Goal: Task Accomplishment & Management: Use online tool/utility

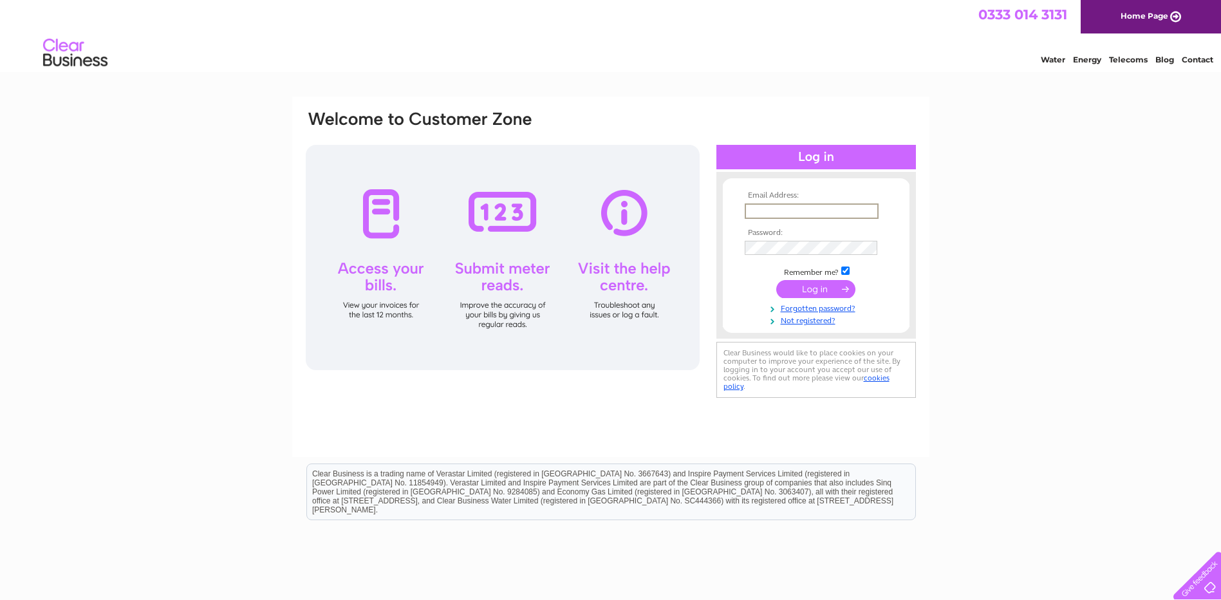
click at [785, 214] on input "text" at bounding box center [812, 210] width 134 height 15
type input "accounts@rootsfruitsandflowers.com"
click at [849, 274] on td "Remember me?" at bounding box center [815, 269] width 149 height 13
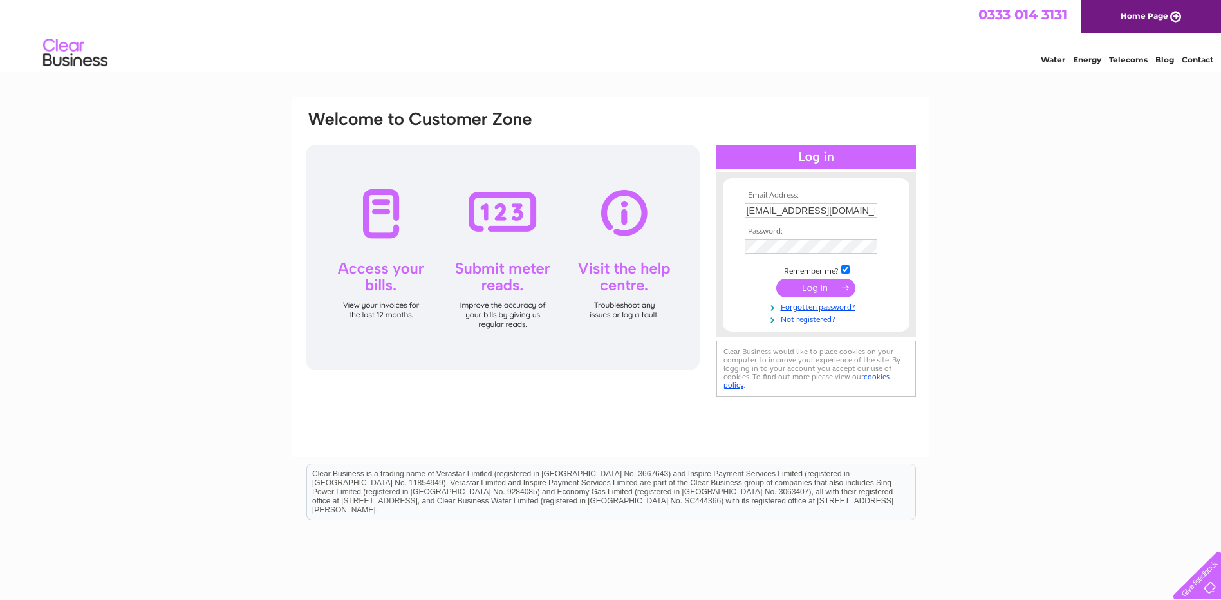
click at [844, 271] on input "checkbox" at bounding box center [845, 269] width 8 height 8
checkbox input "false"
click at [810, 288] on input "submit" at bounding box center [815, 288] width 79 height 18
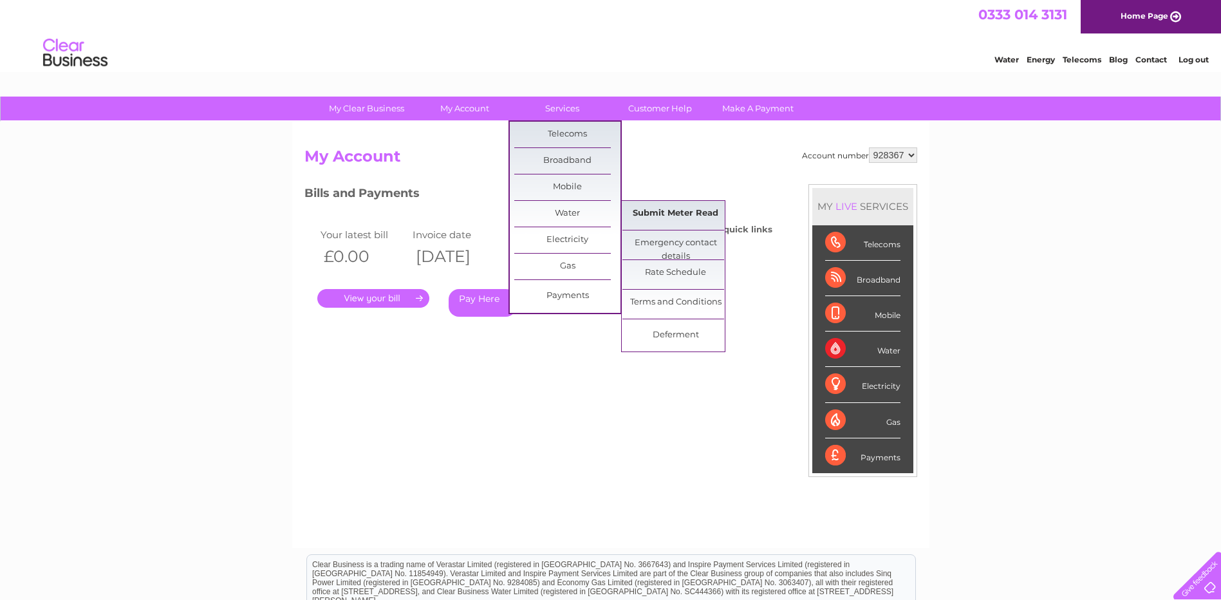
click at [676, 212] on link "Submit Meter Read" at bounding box center [675, 214] width 106 height 26
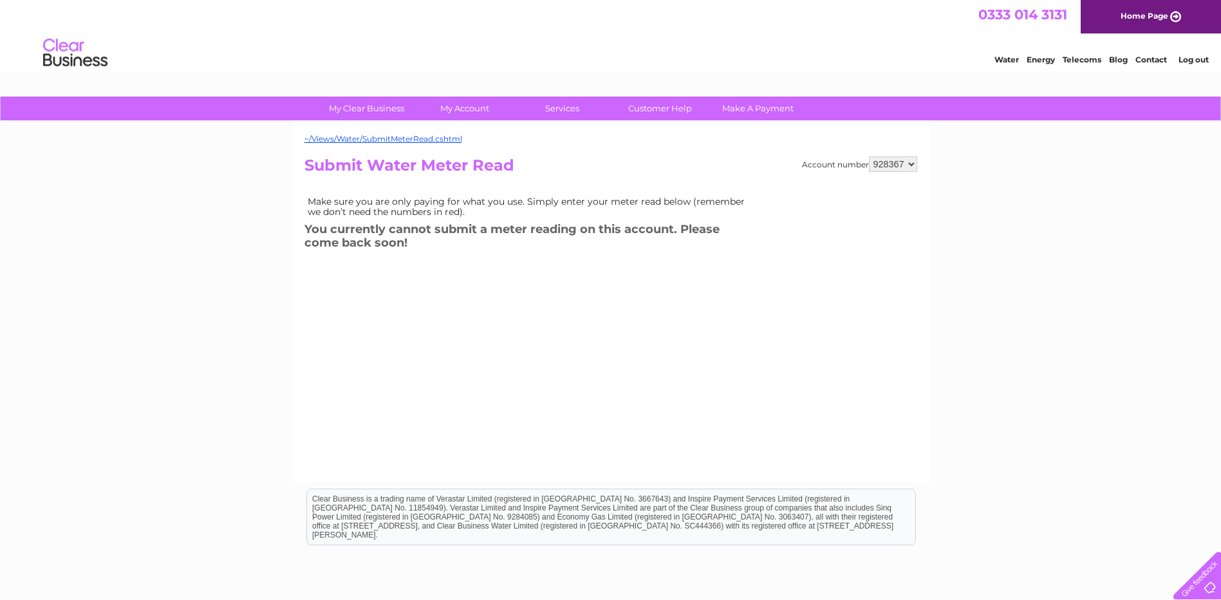
click at [913, 162] on select "928367 935113 935114 935115" at bounding box center [893, 163] width 48 height 15
select select "935113"
click at [869, 156] on select "928367 935113 935114 935115" at bounding box center [893, 163] width 48 height 15
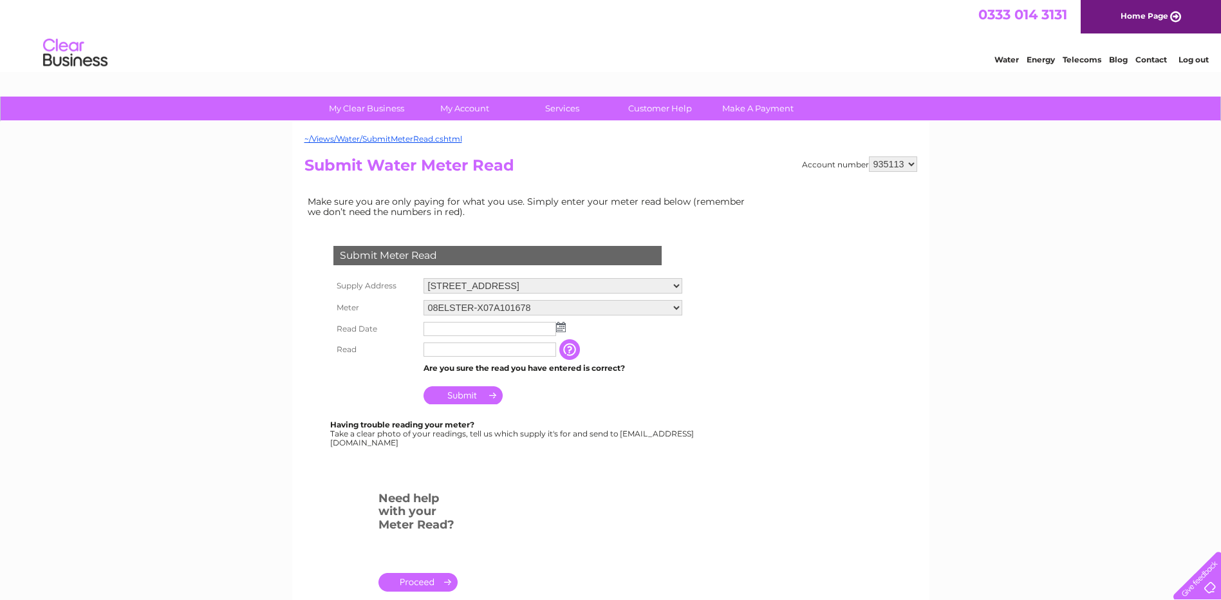
click at [559, 330] on img at bounding box center [561, 327] width 10 height 10
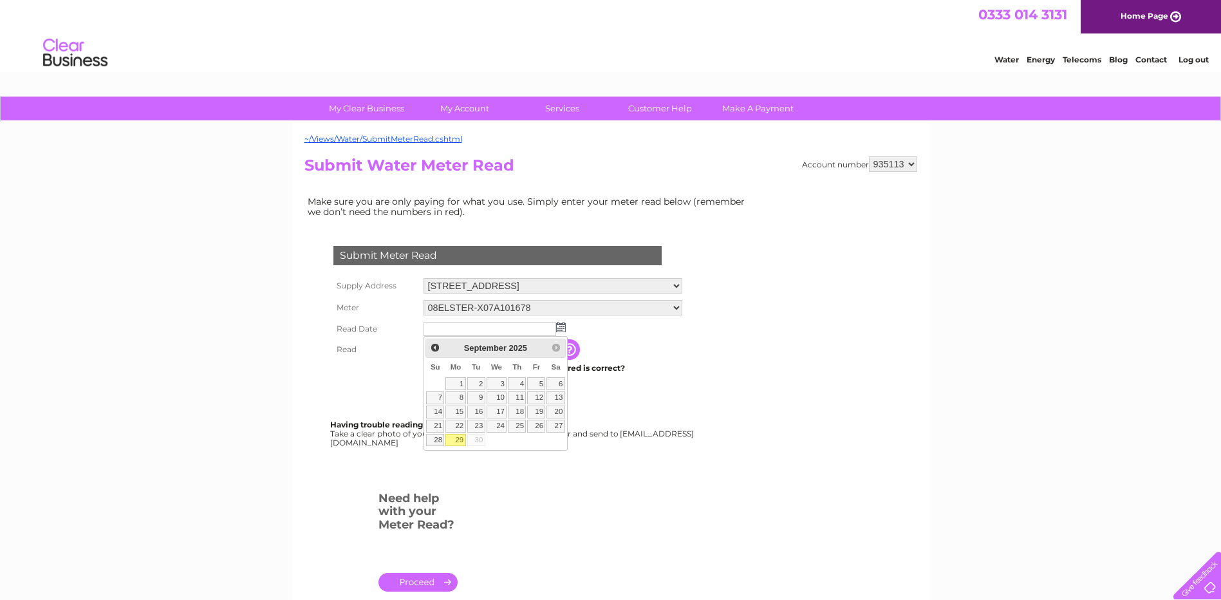
click at [461, 440] on link "29" at bounding box center [455, 440] width 20 height 13
type input "[DATE]"
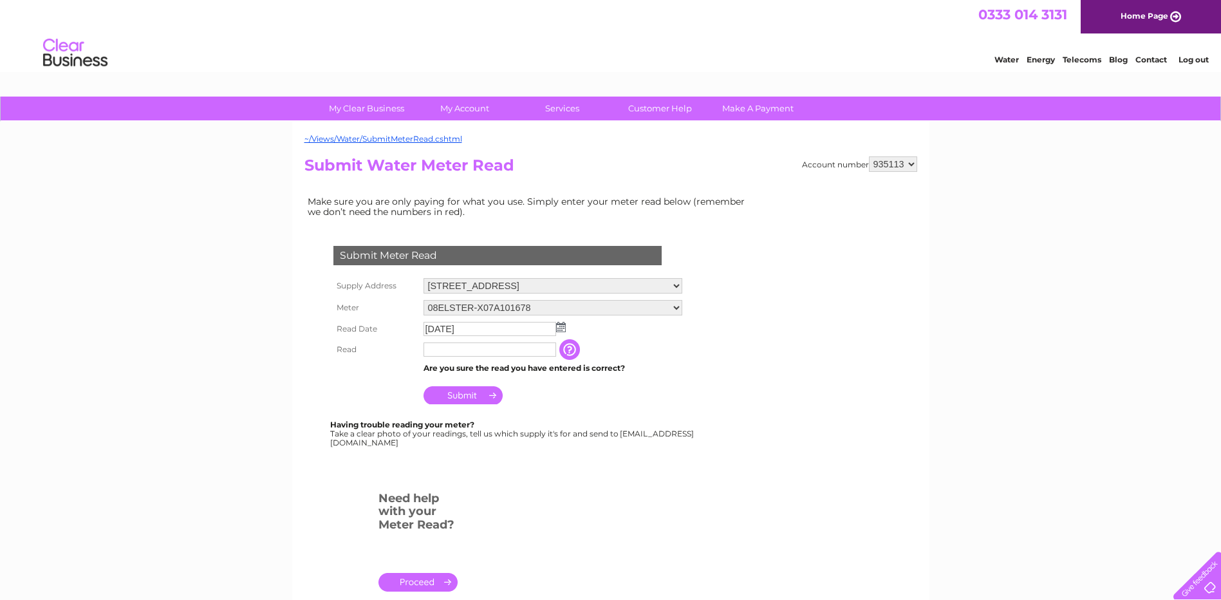
click at [467, 351] on input "text" at bounding box center [489, 349] width 133 height 14
type input "4124"
click at [469, 392] on input "Submit" at bounding box center [462, 396] width 79 height 18
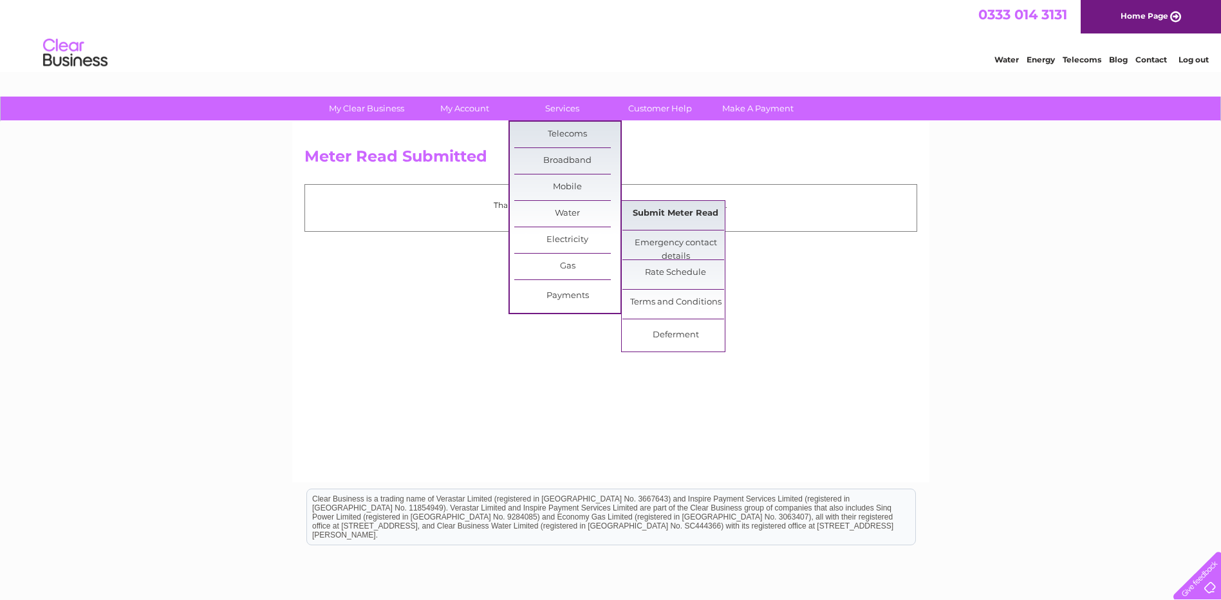
click at [660, 209] on link "Submit Meter Read" at bounding box center [675, 214] width 106 height 26
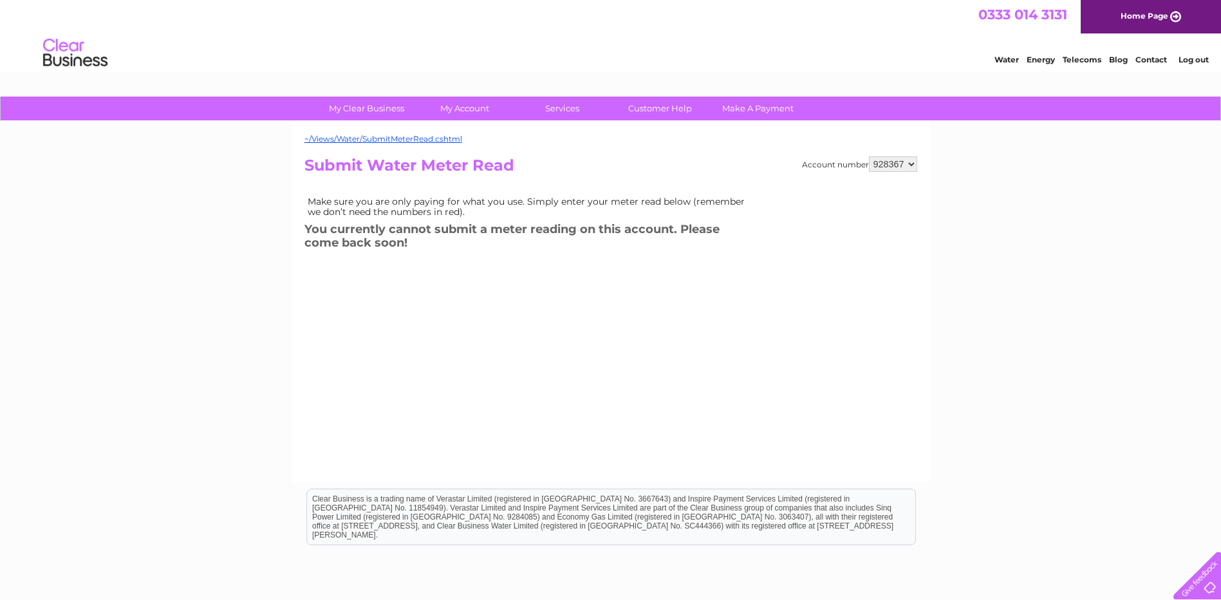
click at [910, 163] on select "928367 935113 935114 935115" at bounding box center [893, 163] width 48 height 15
select select "935114"
click at [869, 156] on select "928367 935113 935114 935115" at bounding box center [893, 163] width 48 height 15
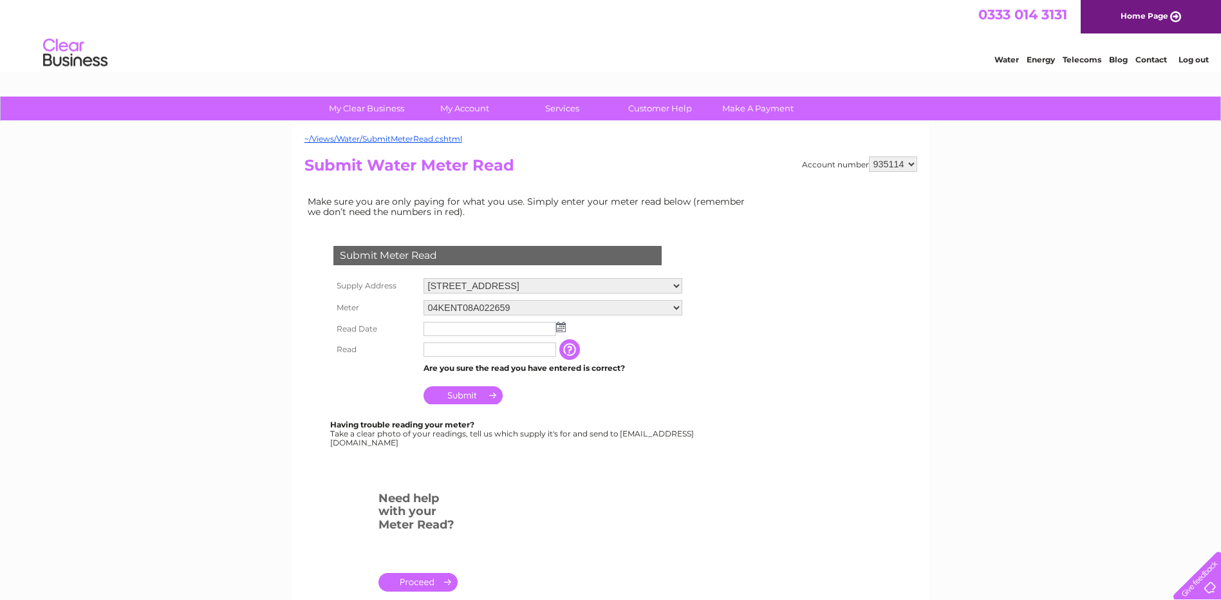
click at [559, 328] on img at bounding box center [561, 327] width 10 height 10
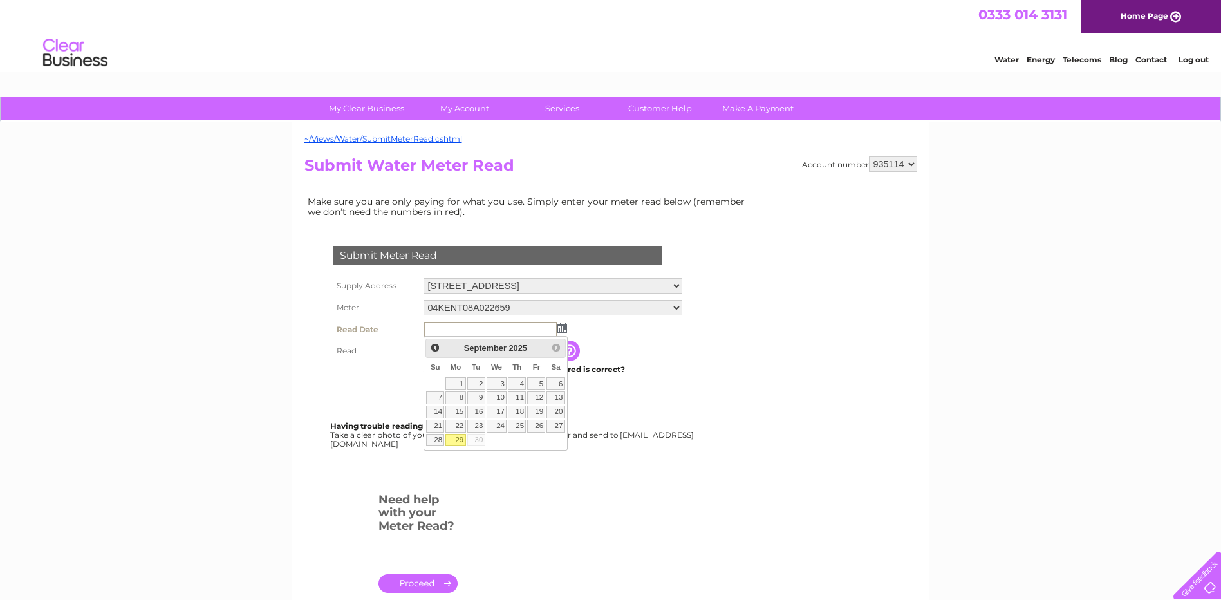
click at [460, 440] on link "29" at bounding box center [455, 440] width 20 height 13
type input "2025/09/29"
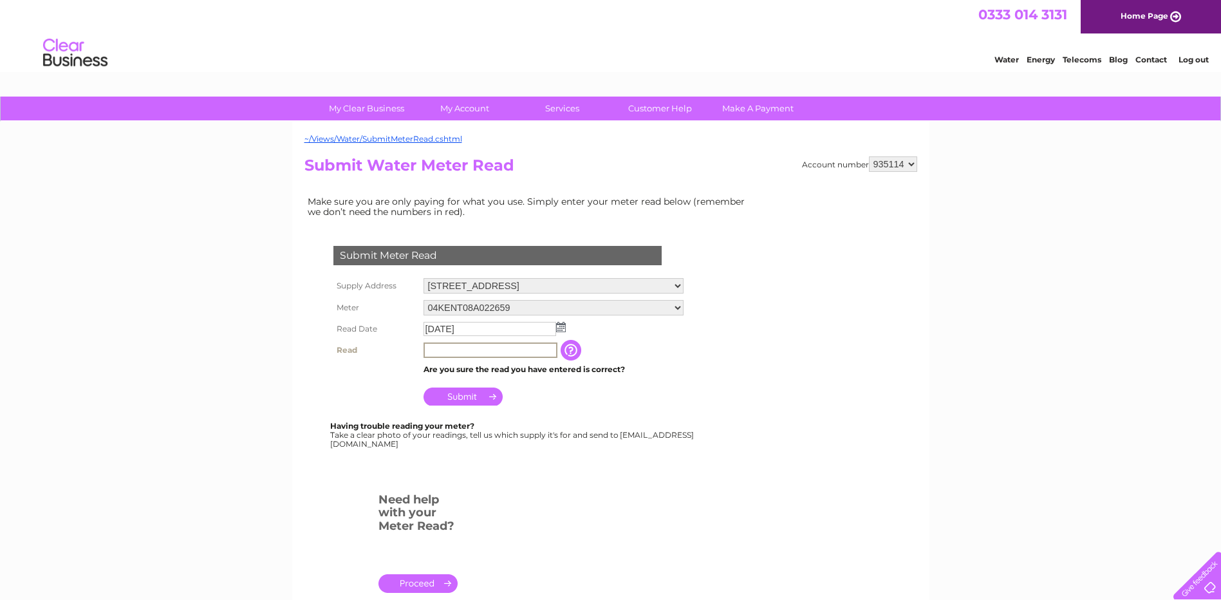
click at [462, 355] on input "text" at bounding box center [490, 349] width 134 height 15
type input "2"
type input "1297"
click at [460, 393] on input "Submit" at bounding box center [462, 395] width 79 height 18
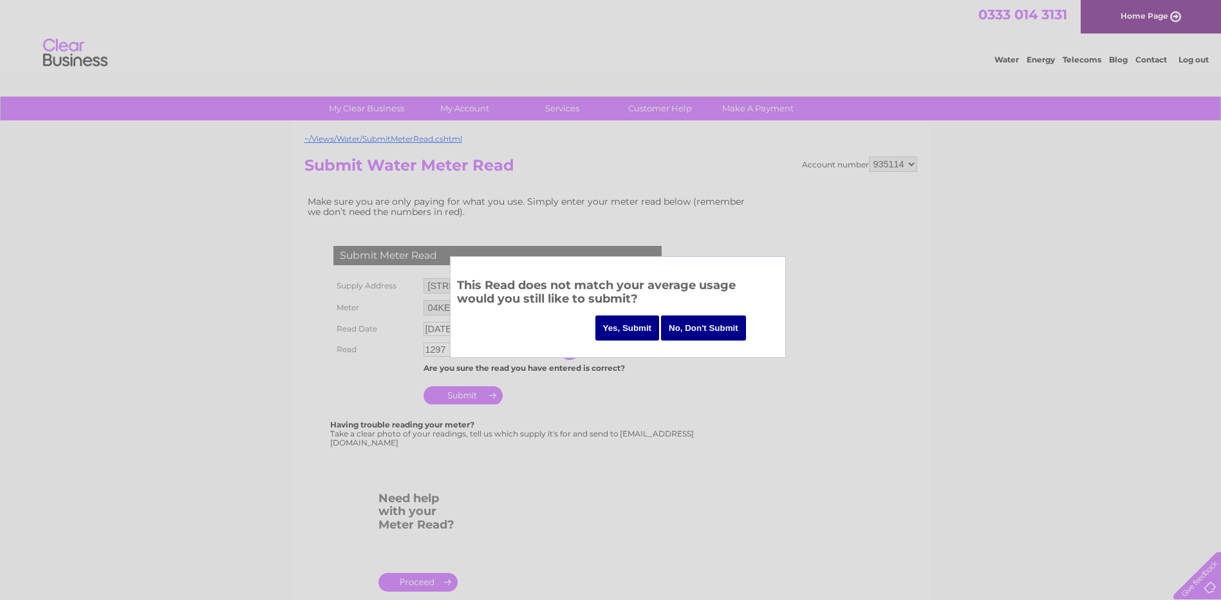
click at [702, 322] on input "No, Don't Submit" at bounding box center [703, 327] width 85 height 25
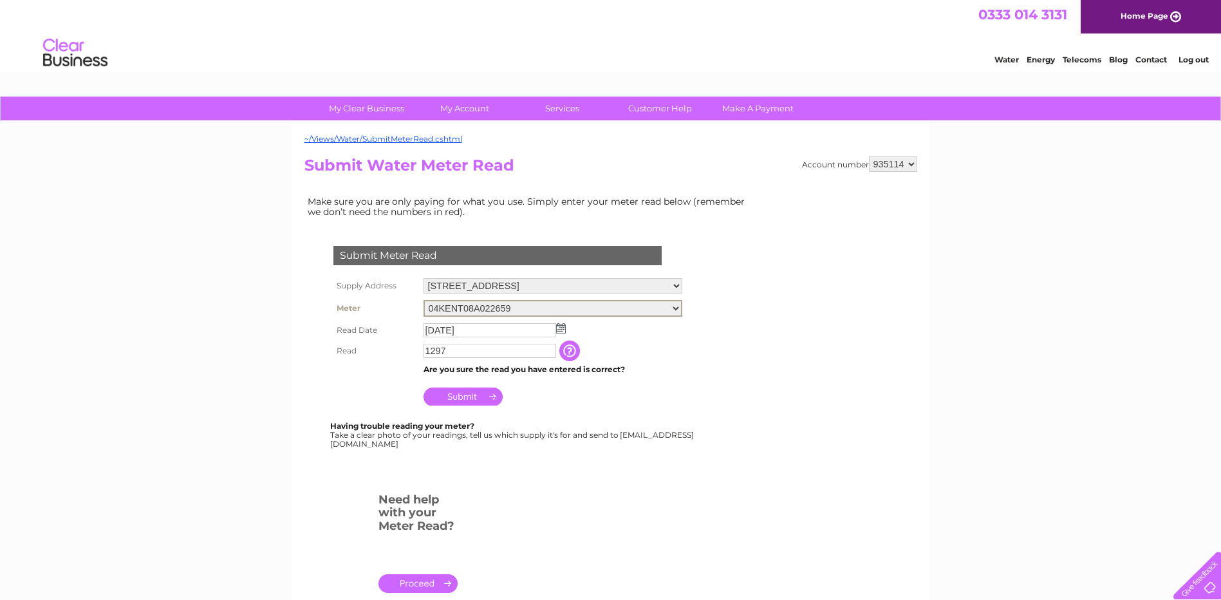
click at [677, 308] on select "04KENT08A022659 06ELSTER07A204508 08ELSTER-X21T031437" at bounding box center [552, 308] width 259 height 17
click at [423, 300] on select "04KENT08A022659 06ELSTER07A204508 08ELSTER-X21T031437" at bounding box center [552, 308] width 259 height 17
click at [471, 396] on input "Submit" at bounding box center [462, 395] width 79 height 18
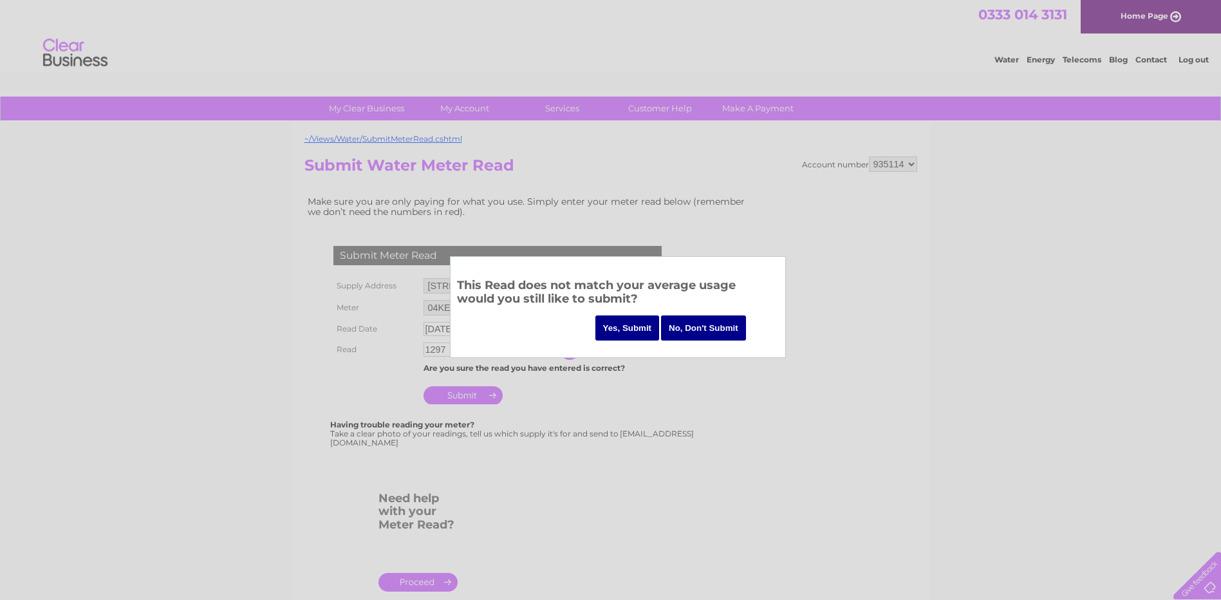
click at [622, 330] on input "Yes, Submit" at bounding box center [627, 327] width 64 height 25
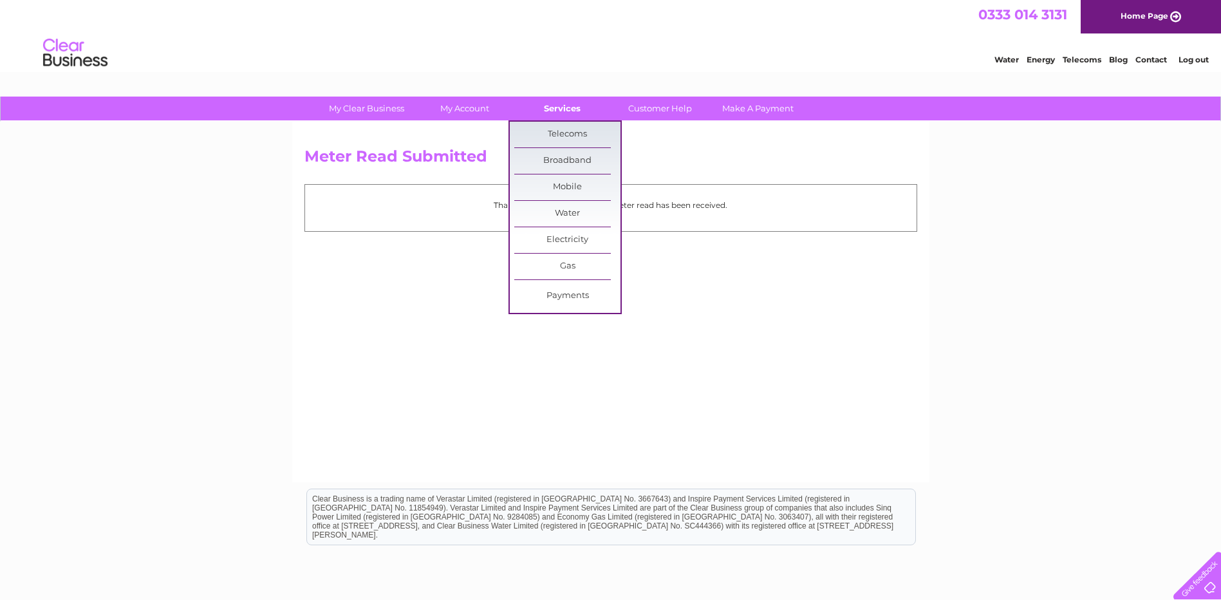
click at [558, 107] on link "Services" at bounding box center [562, 109] width 106 height 24
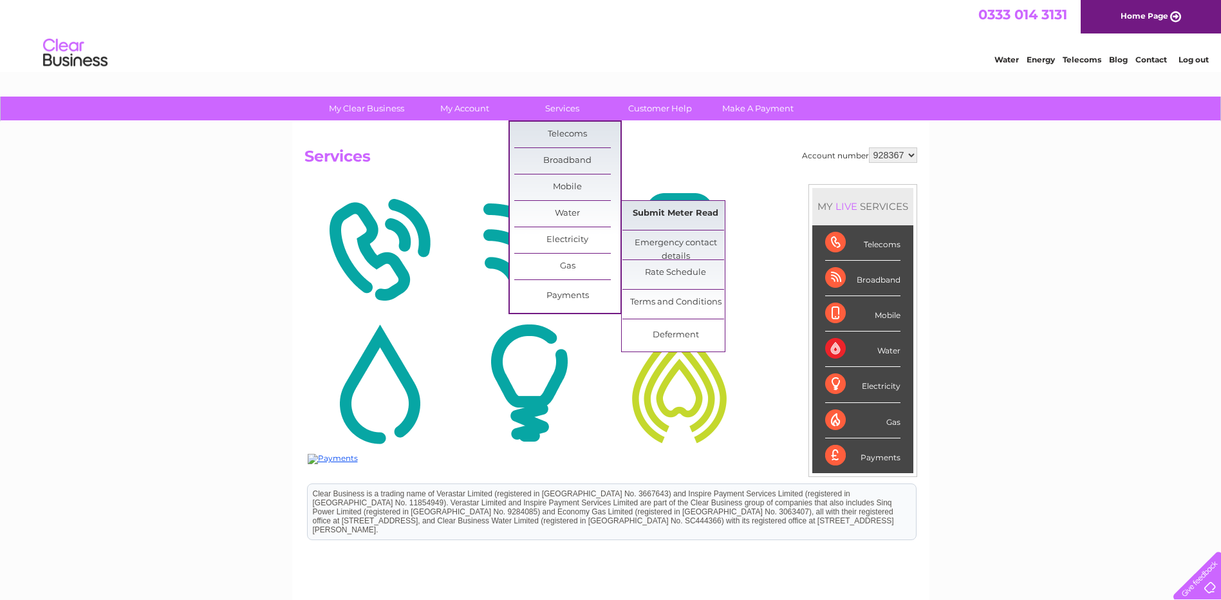
click at [660, 217] on link "Submit Meter Read" at bounding box center [675, 214] width 106 height 26
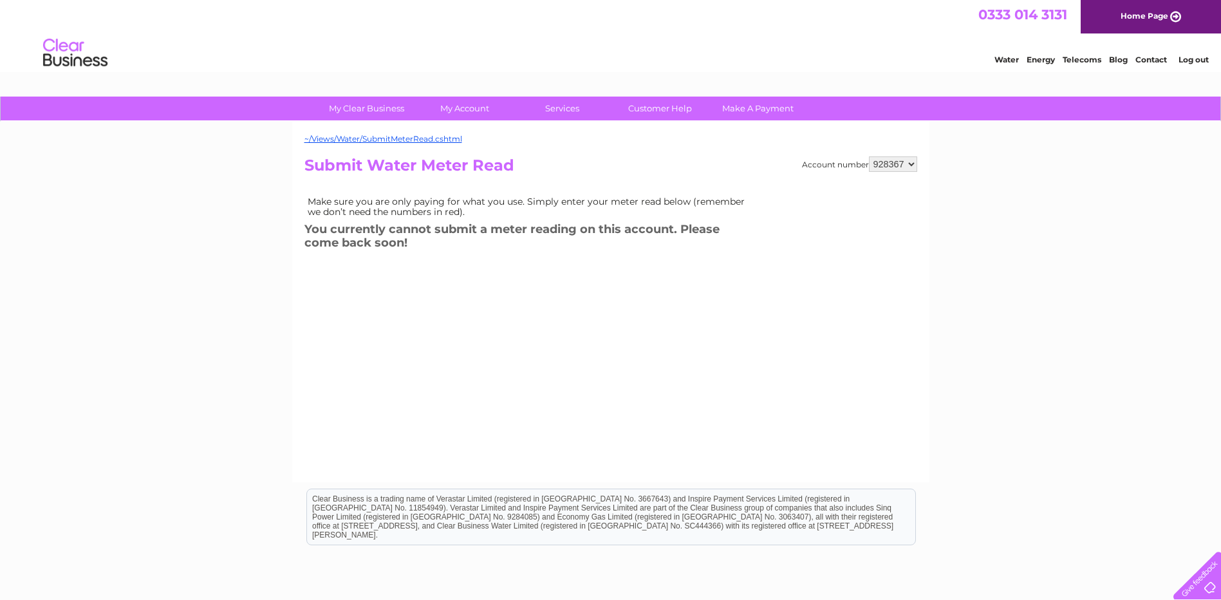
click at [911, 162] on select "928367 935113 935114 935115" at bounding box center [893, 163] width 48 height 15
select select "935114"
click at [869, 156] on select "928367 935113 935114 935115" at bounding box center [893, 163] width 48 height 15
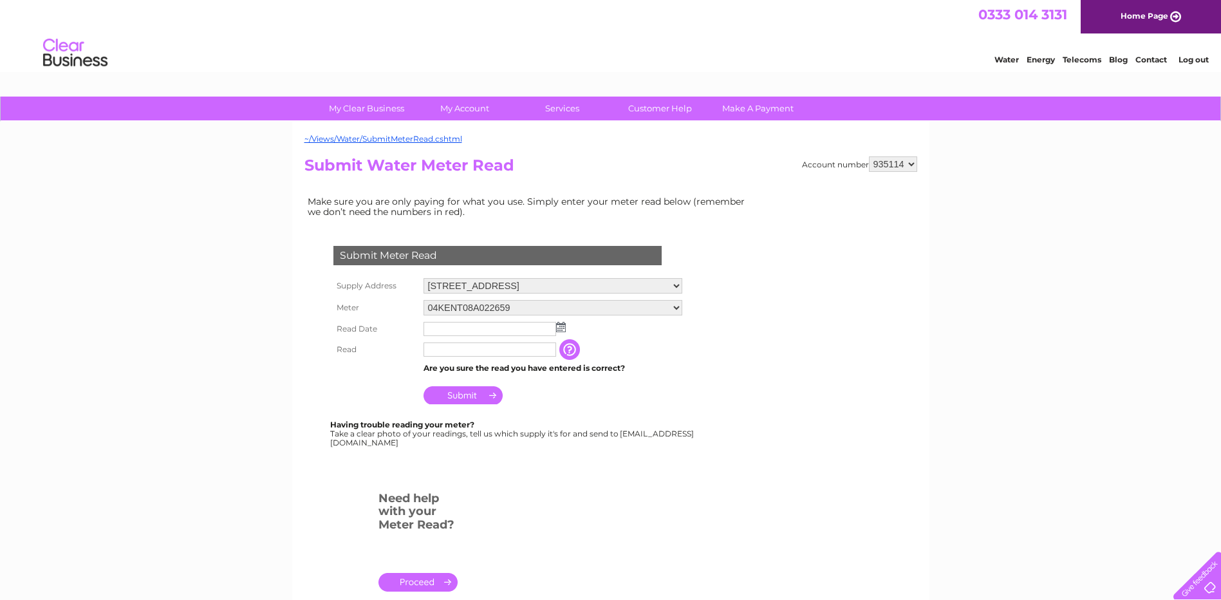
click at [675, 310] on select "04KENT08A022659 06ELSTER07A204508 08ELSTER-X21T031437" at bounding box center [552, 307] width 259 height 15
select select "407809"
click at [423, 300] on select "04KENT08A022659 06ELSTER07A204508 08ELSTER-X21T031437" at bounding box center [552, 308] width 259 height 17
click at [561, 330] on img at bounding box center [561, 327] width 10 height 10
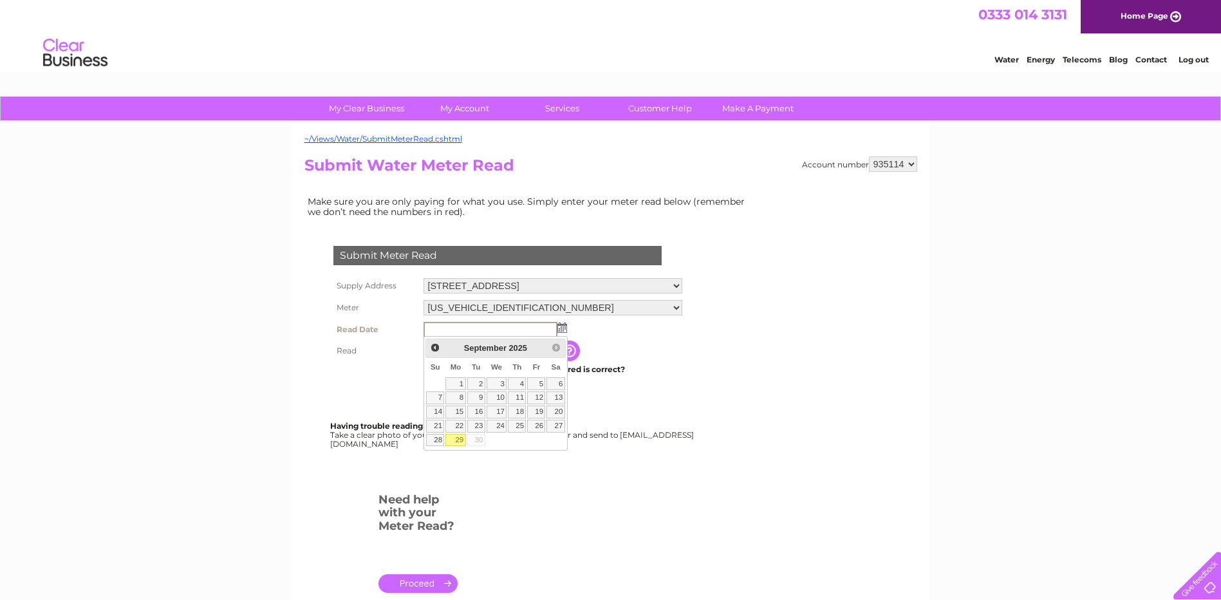
drag, startPoint x: 457, startPoint y: 441, endPoint x: 458, endPoint y: 434, distance: 6.6
click at [457, 440] on link "29" at bounding box center [455, 440] width 20 height 13
type input "2025/09/29"
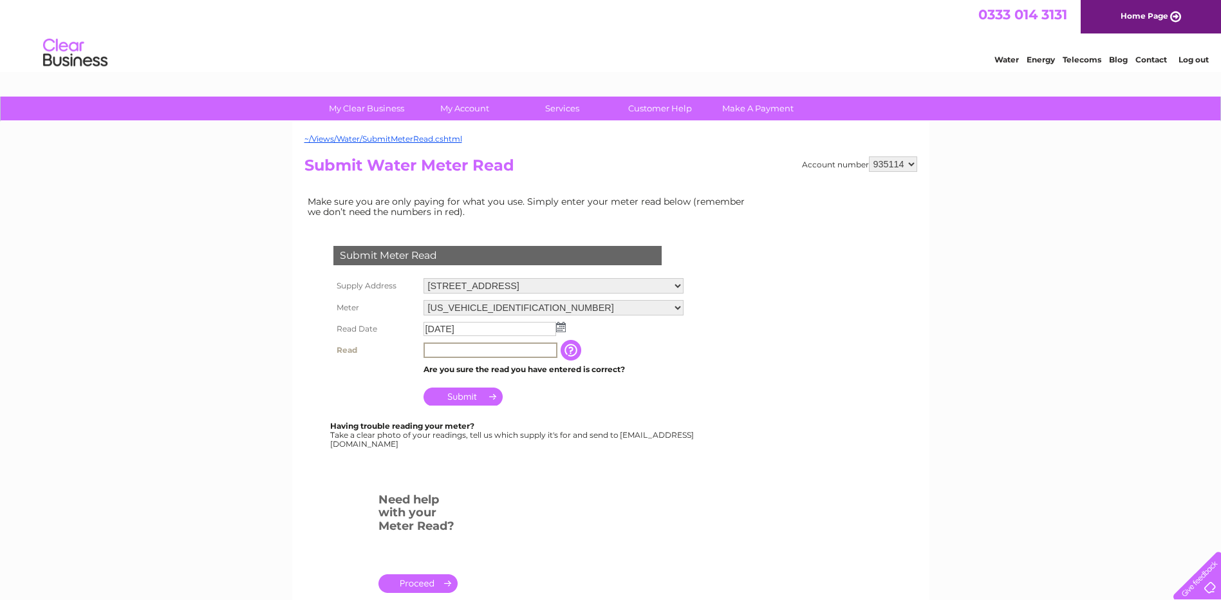
click at [473, 354] on input "text" at bounding box center [490, 349] width 134 height 15
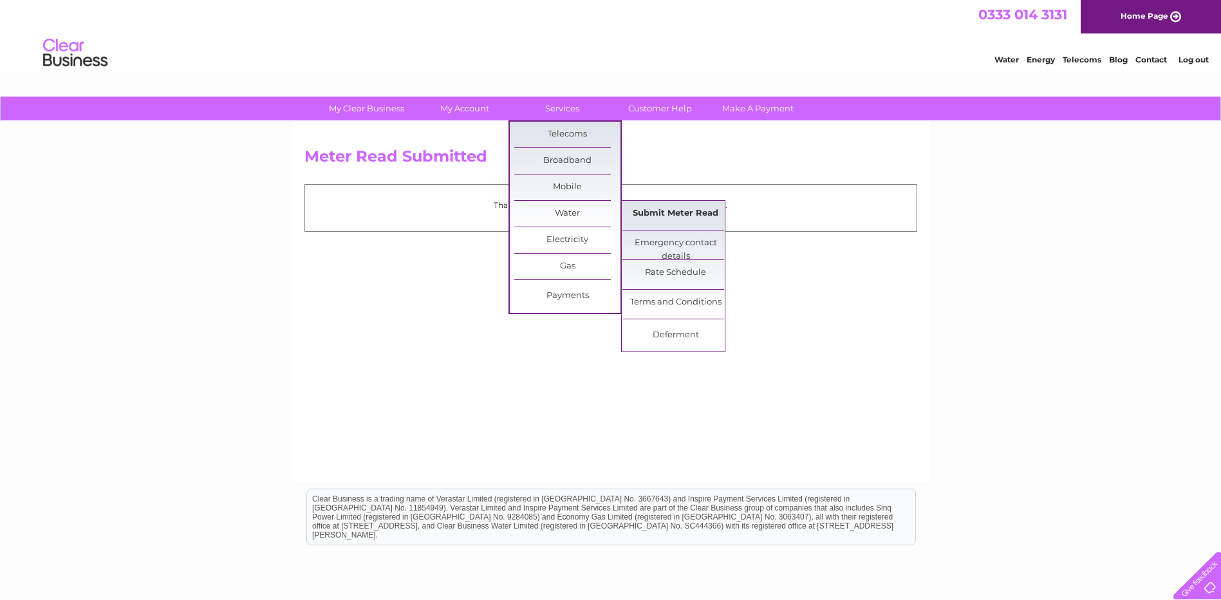
click at [666, 212] on link "Submit Meter Read" at bounding box center [675, 214] width 106 height 26
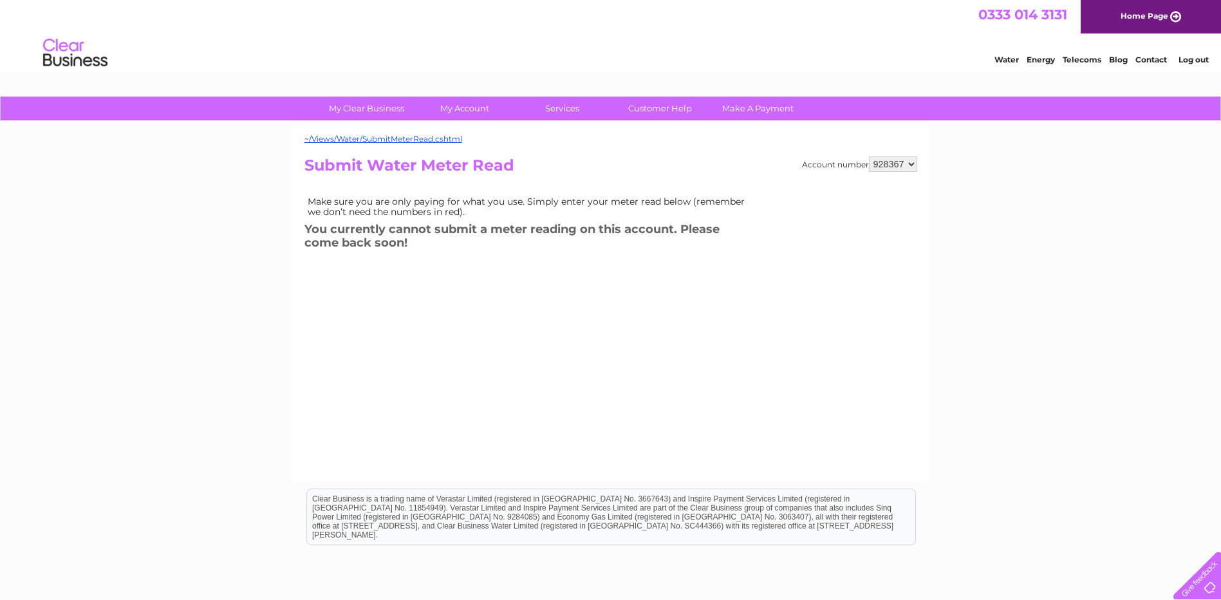
click at [910, 162] on select "928367 935113 935114 935115" at bounding box center [893, 163] width 48 height 15
select select "935114"
click at [869, 156] on select "928367 935113 935114 935115" at bounding box center [893, 163] width 48 height 15
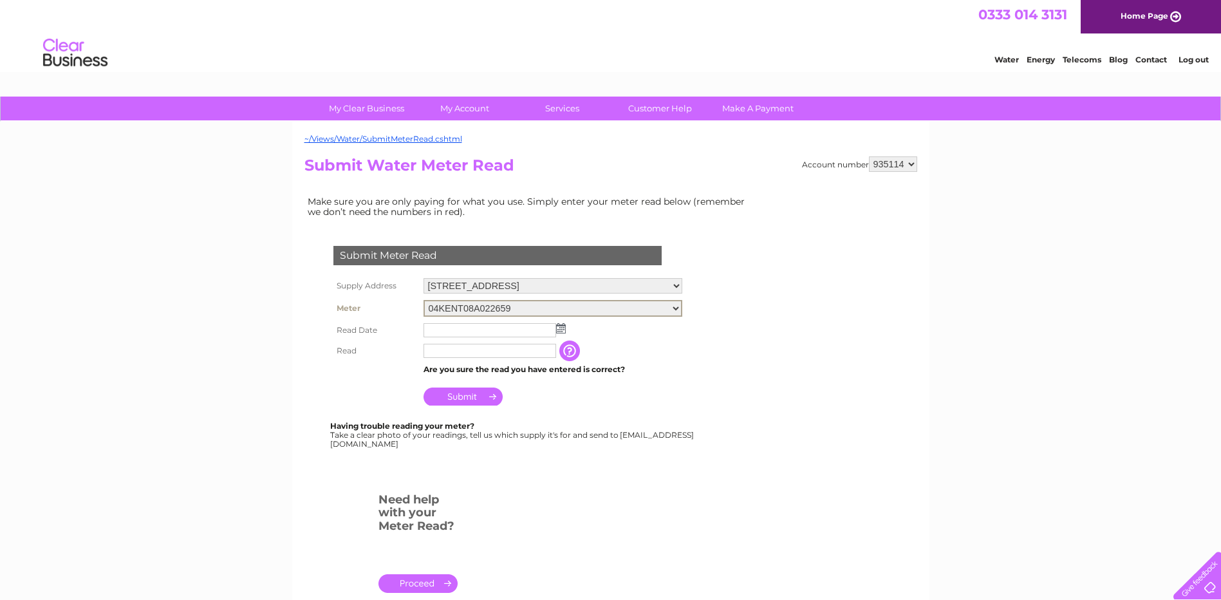
click at [675, 307] on select "04KENT08A022659 06ELSTER07A204508 08ELSTER-X21T031437" at bounding box center [552, 308] width 259 height 17
select select "407810"
click at [423, 300] on select "04KENT08A022659 06ELSTER07A204508 08ELSTER-X21T031437" at bounding box center [552, 308] width 259 height 17
click at [485, 331] on input "text" at bounding box center [490, 329] width 134 height 15
click at [564, 330] on img at bounding box center [561, 327] width 10 height 10
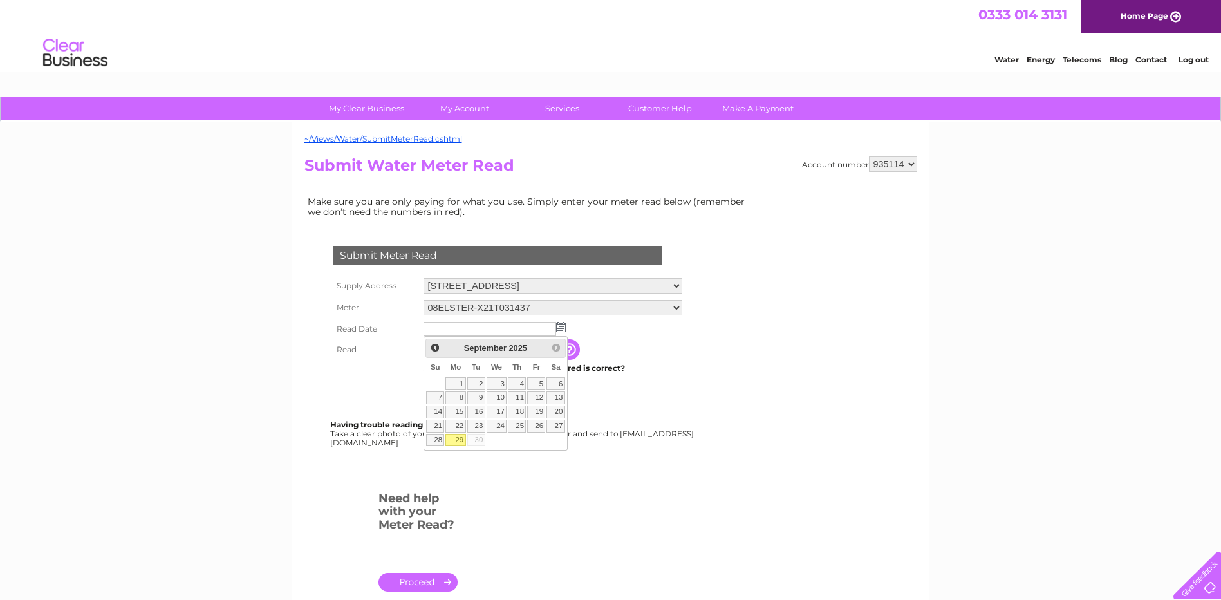
click at [457, 441] on link "29" at bounding box center [455, 440] width 20 height 13
type input "[DATE]"
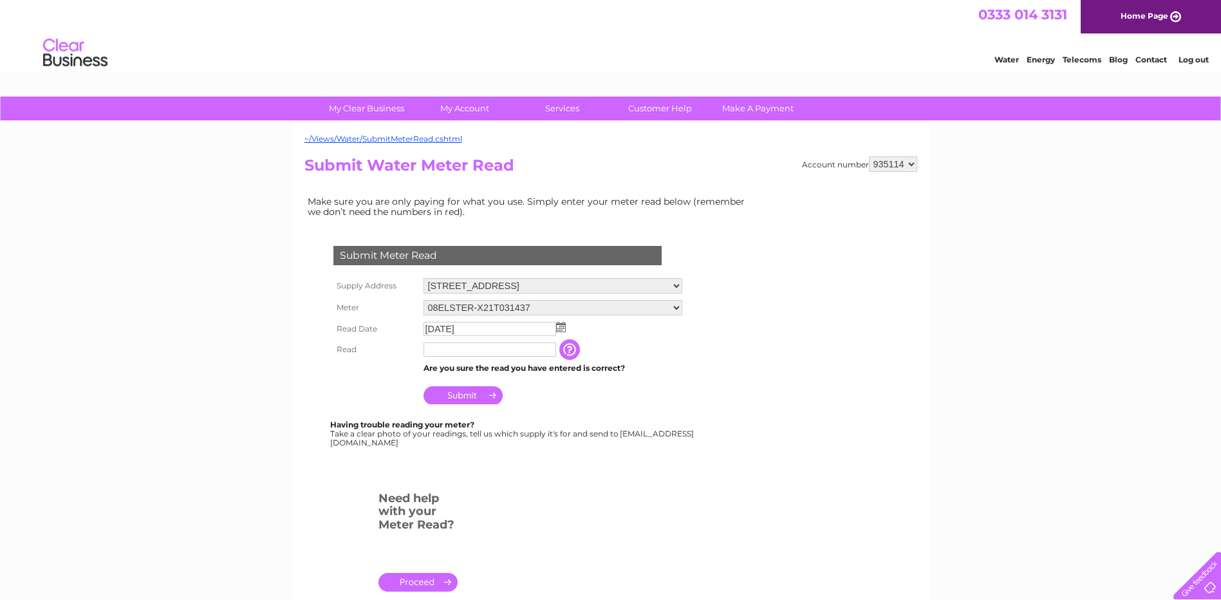
click at [485, 347] on input "text" at bounding box center [489, 349] width 133 height 14
type input "1896"
click at [470, 393] on input "Submit" at bounding box center [462, 395] width 79 height 18
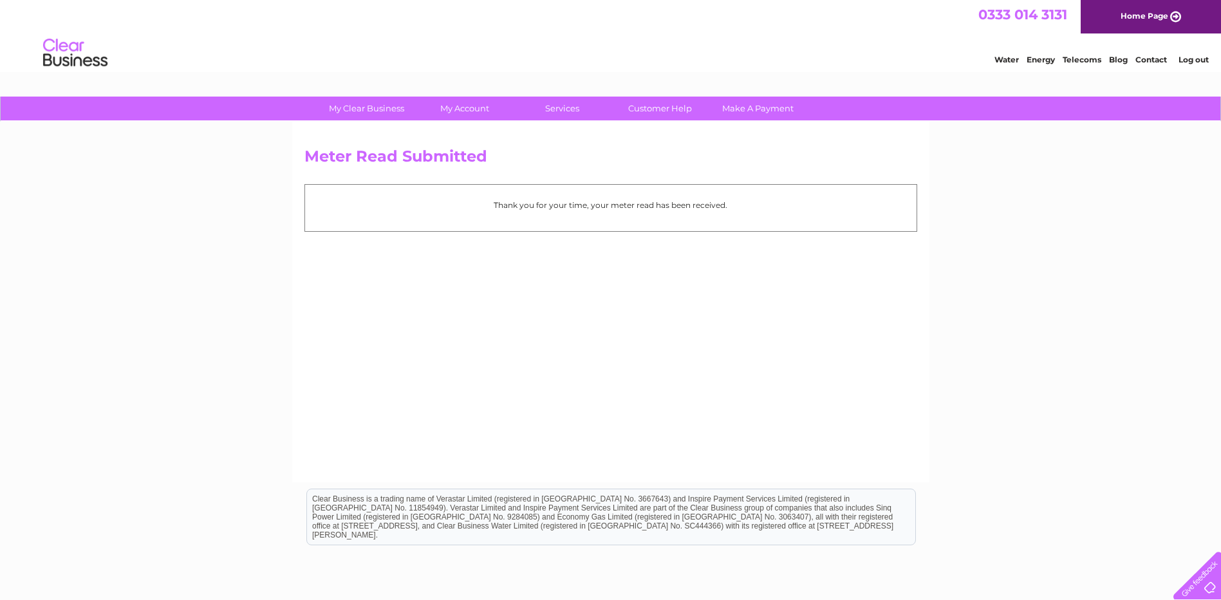
click at [1190, 57] on link "Log out" at bounding box center [1193, 60] width 30 height 10
